Goal: Information Seeking & Learning: Learn about a topic

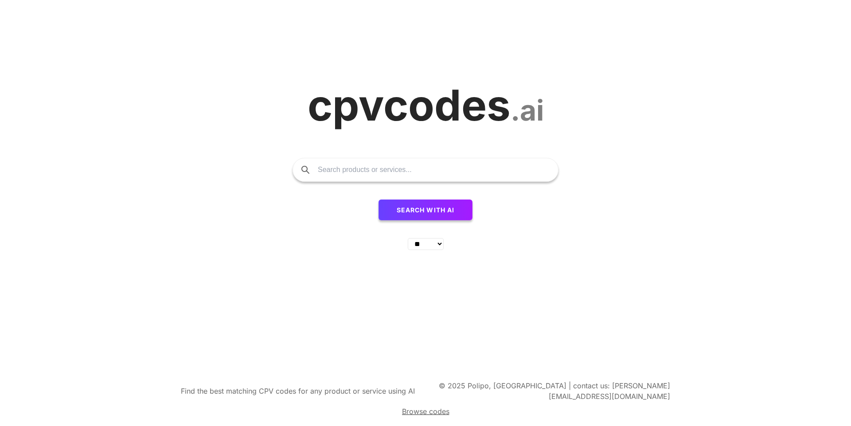
click at [360, 179] on input "text" at bounding box center [433, 169] width 231 height 23
click at [706, 189] on form "Search with AI ** ** ** ** ** ** ** ** ** ** ** ** ** ** ** ** ** ** ** ** ** *…" at bounding box center [425, 202] width 833 height 89
click at [404, 170] on input "text" at bounding box center [433, 169] width 231 height 23
type input "tyres"
click at [755, 214] on form "tyres Search with AI ** ** ** ** ** ** ** ** ** ** ** ** ** ** ** ** ** ** ** *…" at bounding box center [425, 202] width 833 height 89
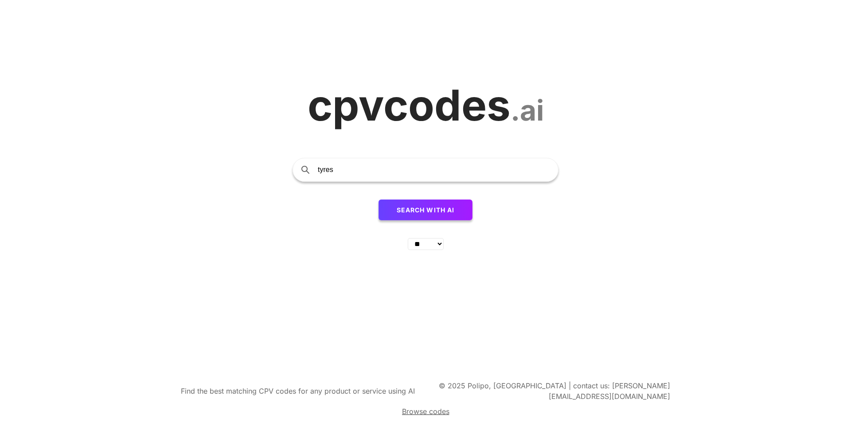
click at [410, 210] on span "Search with AI" at bounding box center [425, 210] width 58 height 8
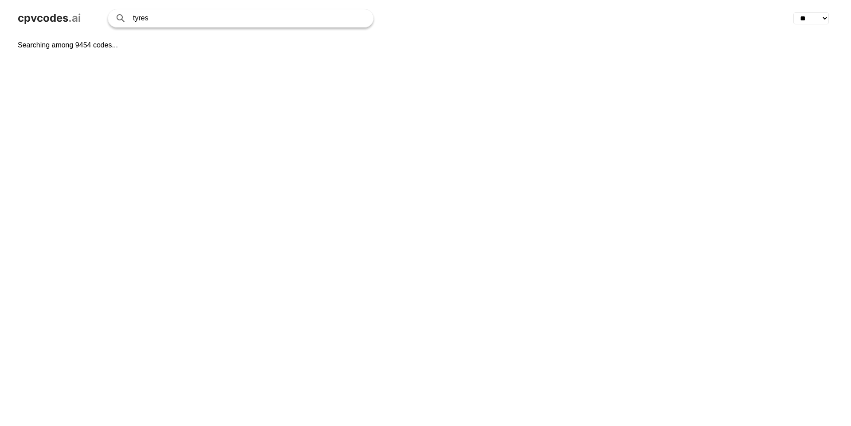
click at [82, 44] on div "Searching among 9454 codes..." at bounding box center [425, 230] width 851 height 389
click at [431, 38] on div "Searching among 9454 codes..." at bounding box center [425, 230] width 851 height 389
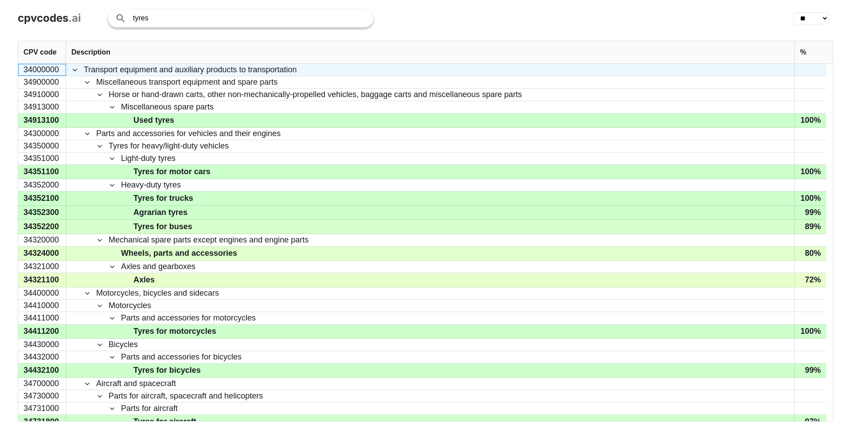
click at [24, 70] on div "34000000" at bounding box center [42, 70] width 48 height 12
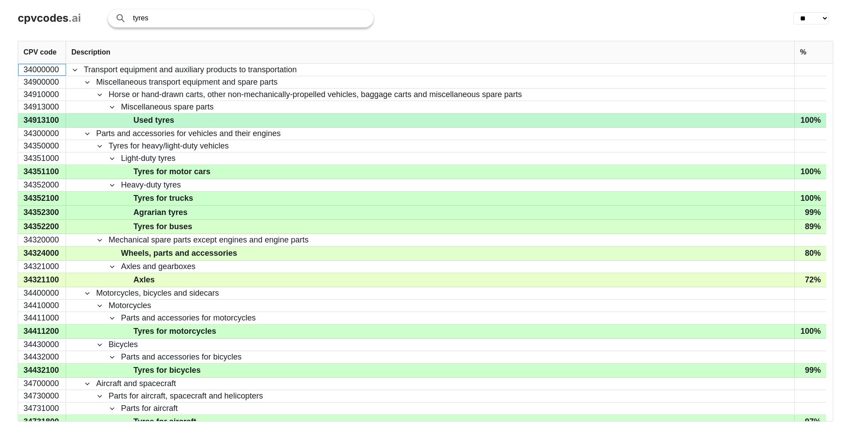
click at [44, 123] on div "34913100" at bounding box center [42, 120] width 48 height 14
click at [152, 119] on span "Used tyres" at bounding box center [153, 120] width 41 height 13
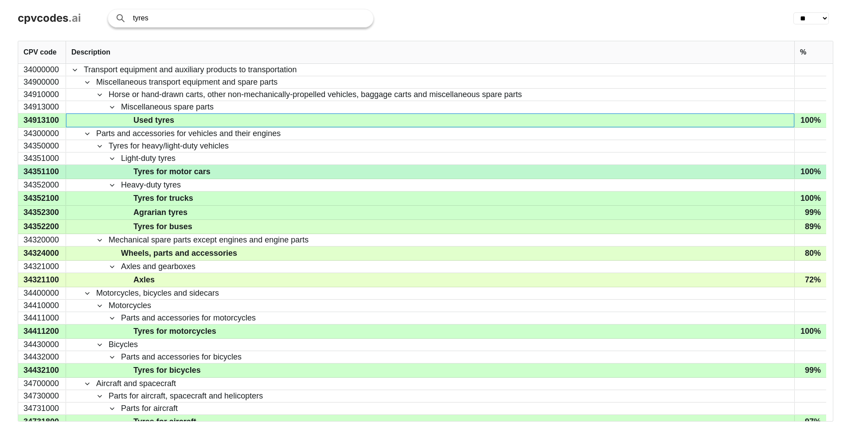
click at [174, 173] on span "Tyres for motor cars" at bounding box center [171, 171] width 77 height 13
click at [27, 170] on div "34351100" at bounding box center [42, 172] width 48 height 14
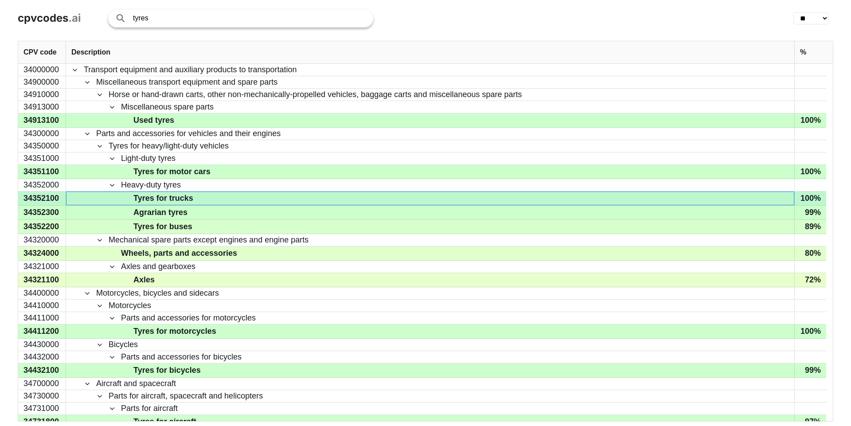
click at [181, 202] on span "Tyres for trucks" at bounding box center [163, 198] width 60 height 13
click at [23, 198] on div "34352100" at bounding box center [42, 198] width 48 height 14
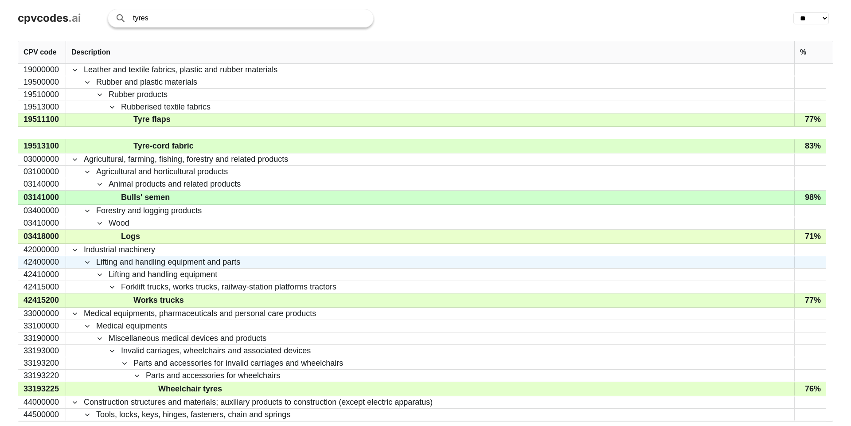
scroll to position [419, 0]
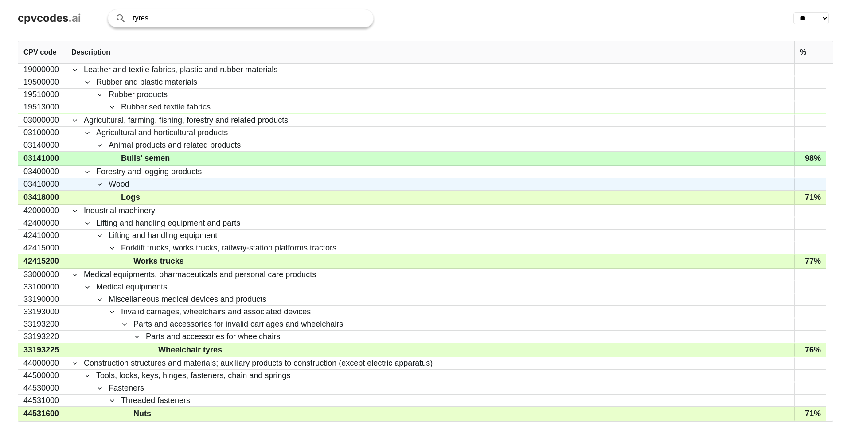
click at [416, 184] on span "Wood" at bounding box center [429, 184] width 717 height 11
